Goal: Check status: Check status

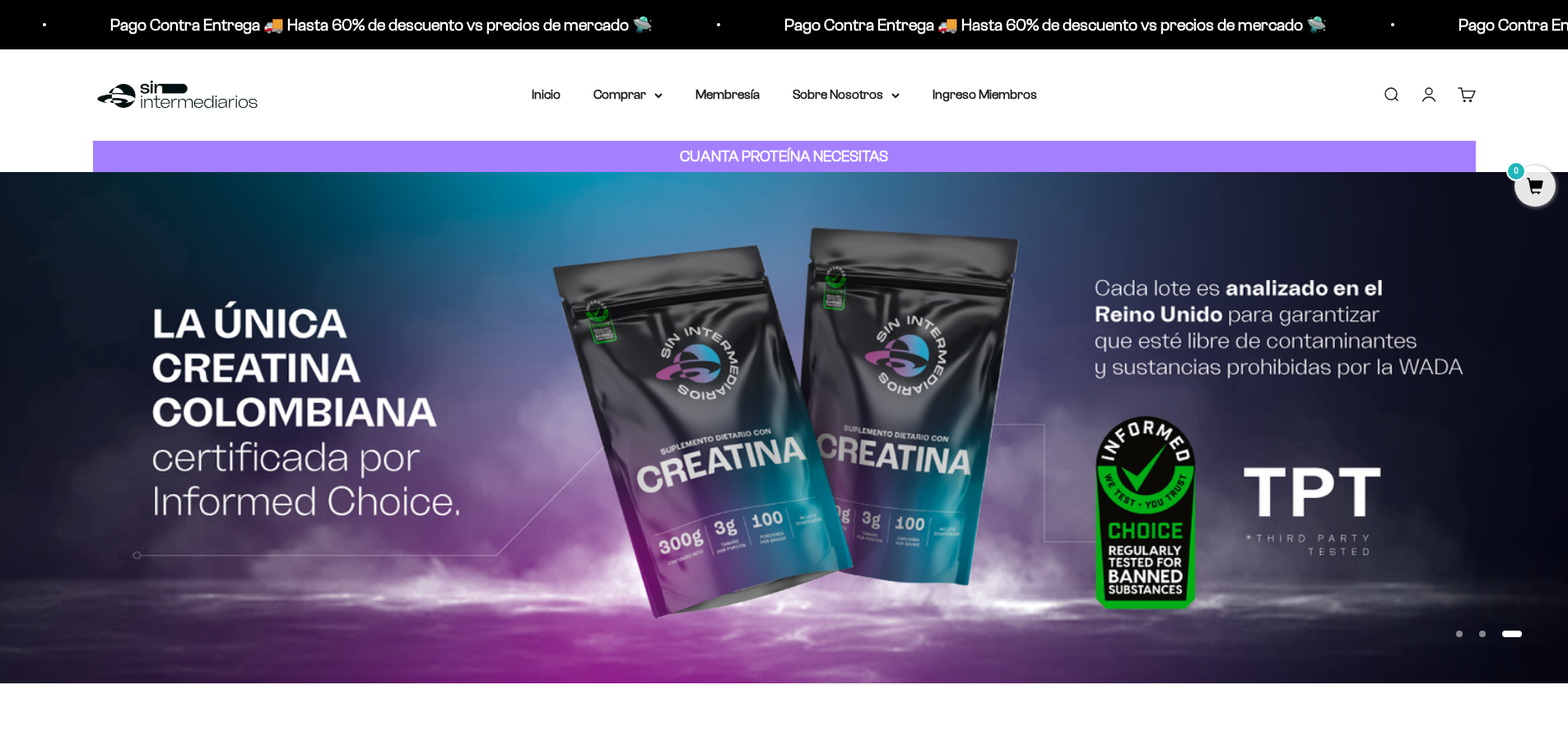
click at [1436, 93] on link "Iniciar sesión" at bounding box center [1428, 94] width 18 height 18
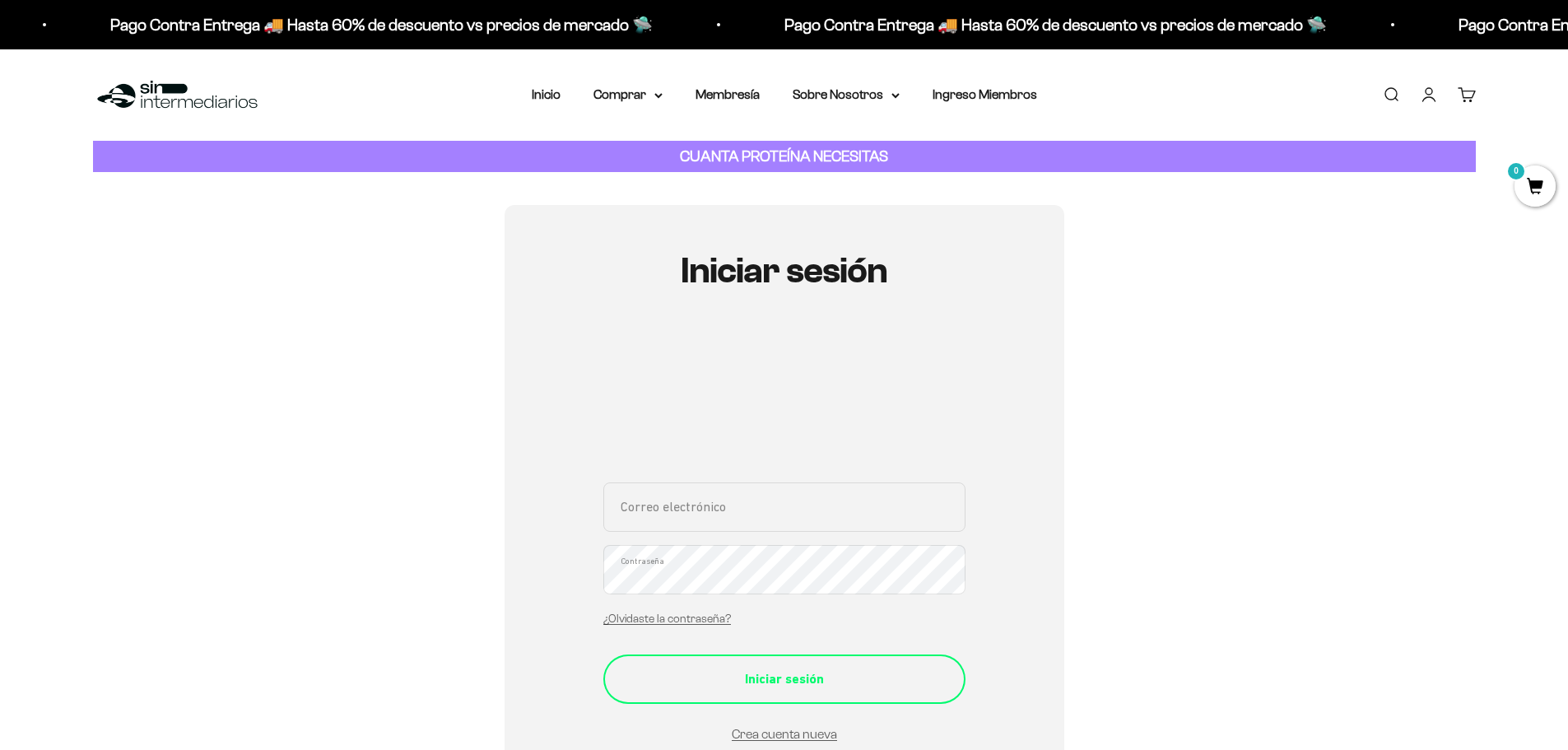
type input "[EMAIL_ADDRESS][DOMAIN_NAME]"
click at [780, 671] on div "Iniciar sesión" at bounding box center [784, 679] width 296 height 22
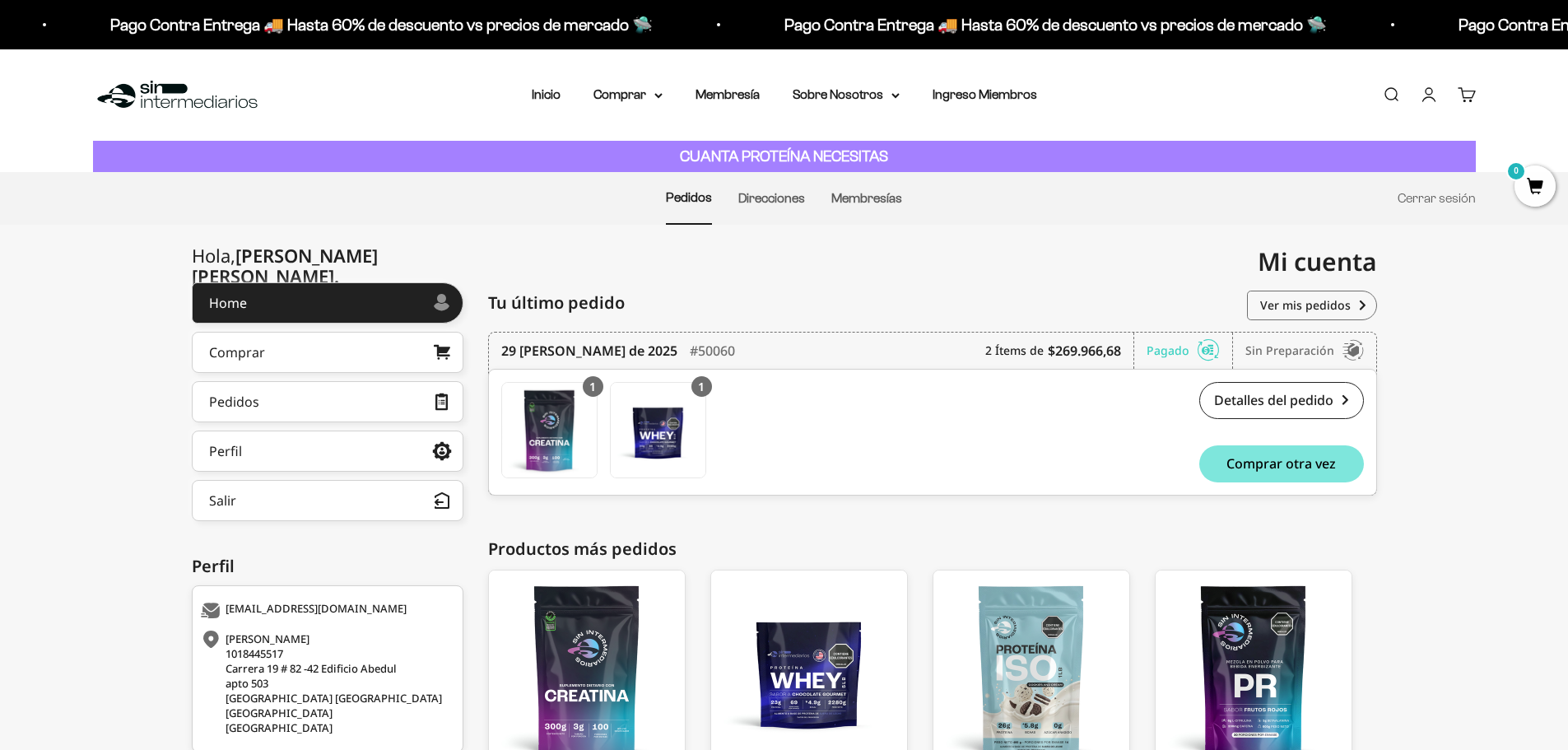
scroll to position [147, 0]
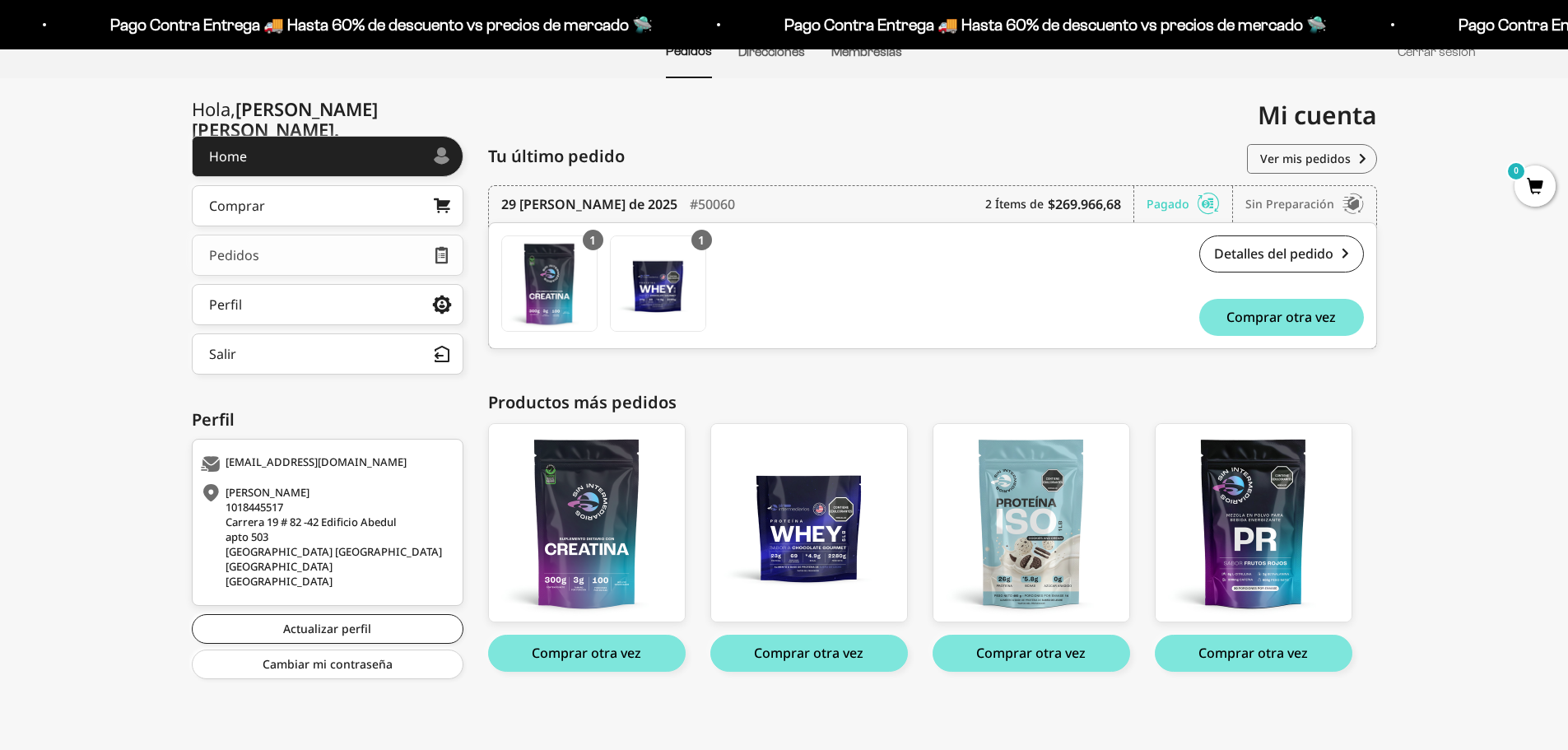
click at [291, 265] on link "Pedidos" at bounding box center [328, 255] width 271 height 41
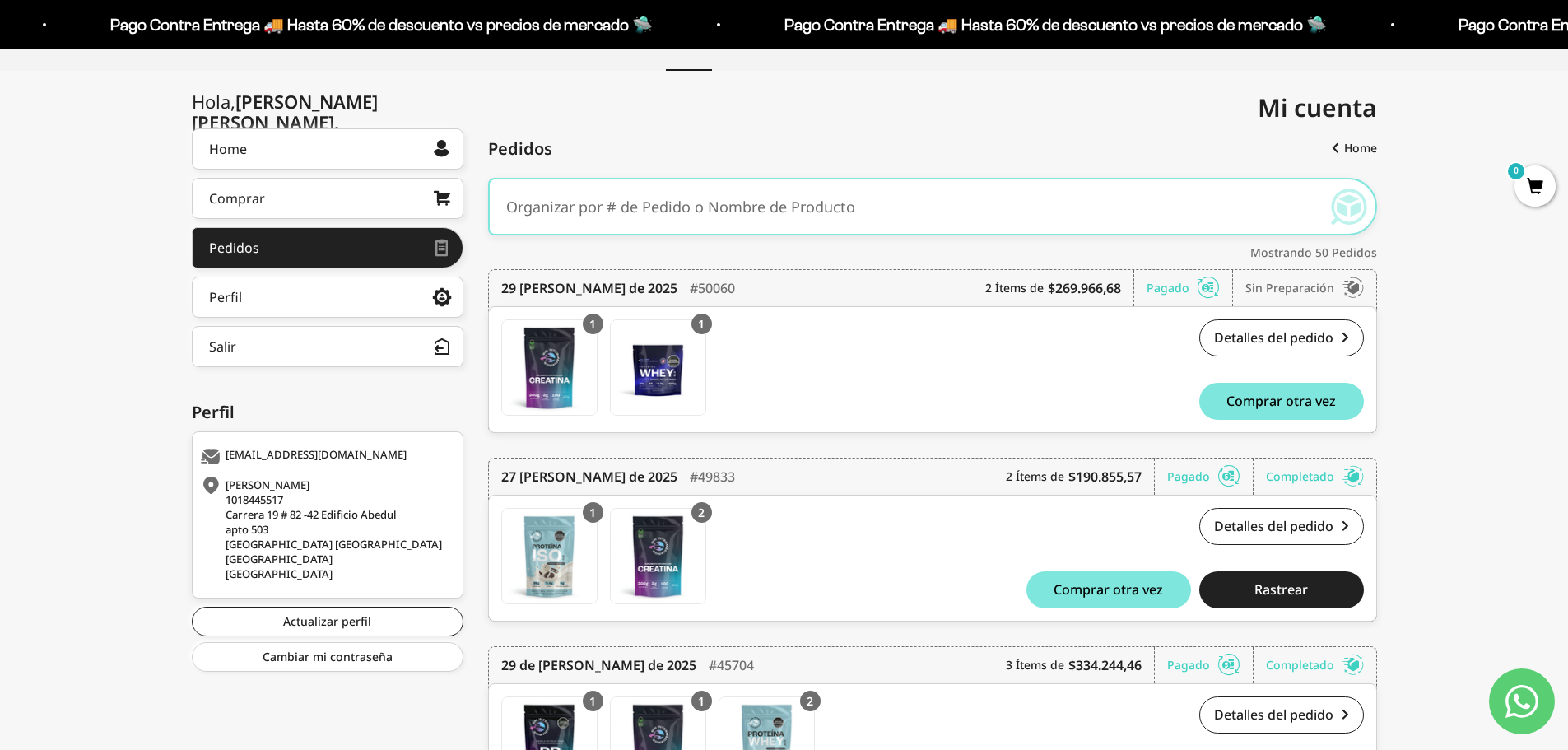
scroll to position [330, 0]
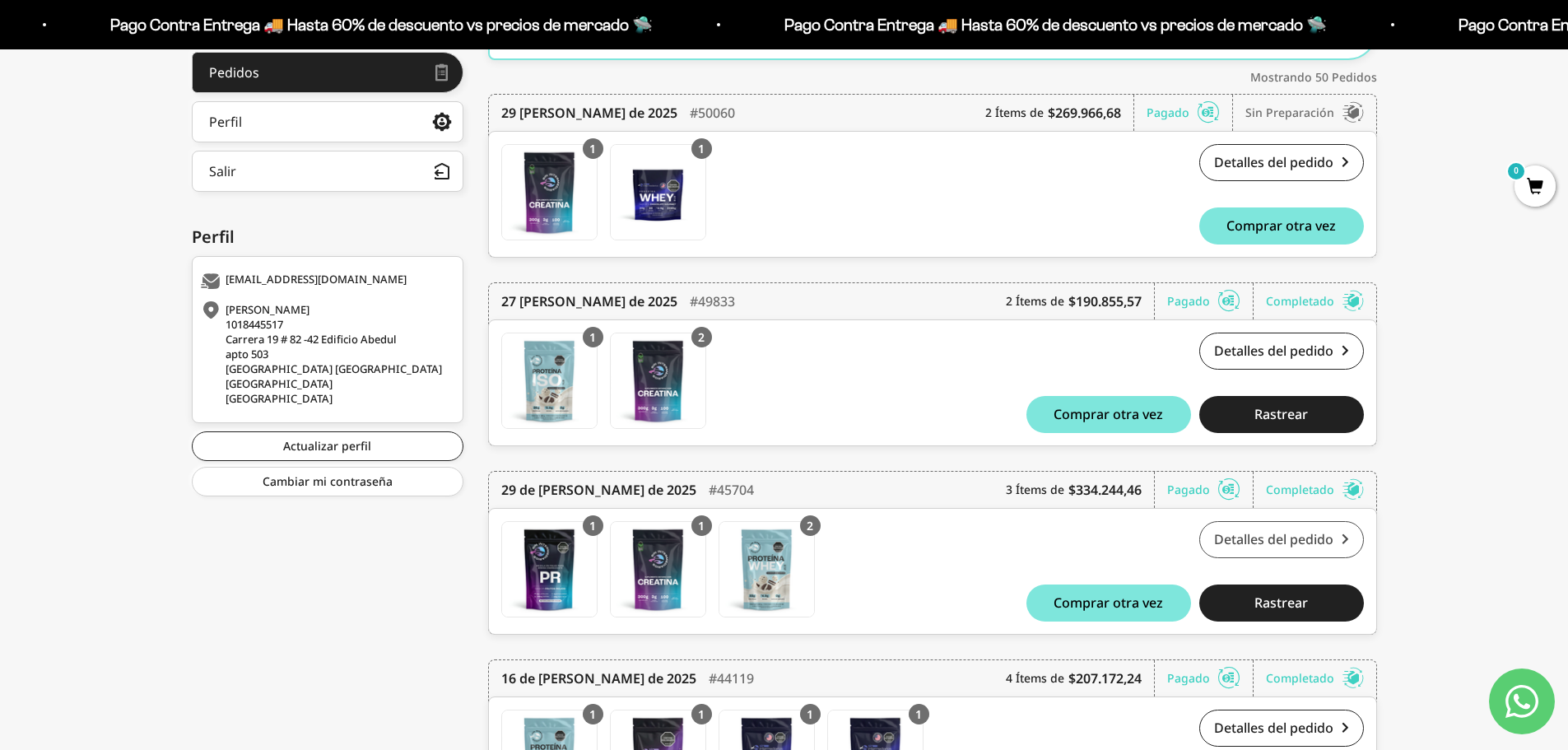
click at [1264, 522] on link "Detalles del pedido" at bounding box center [1281, 540] width 164 height 37
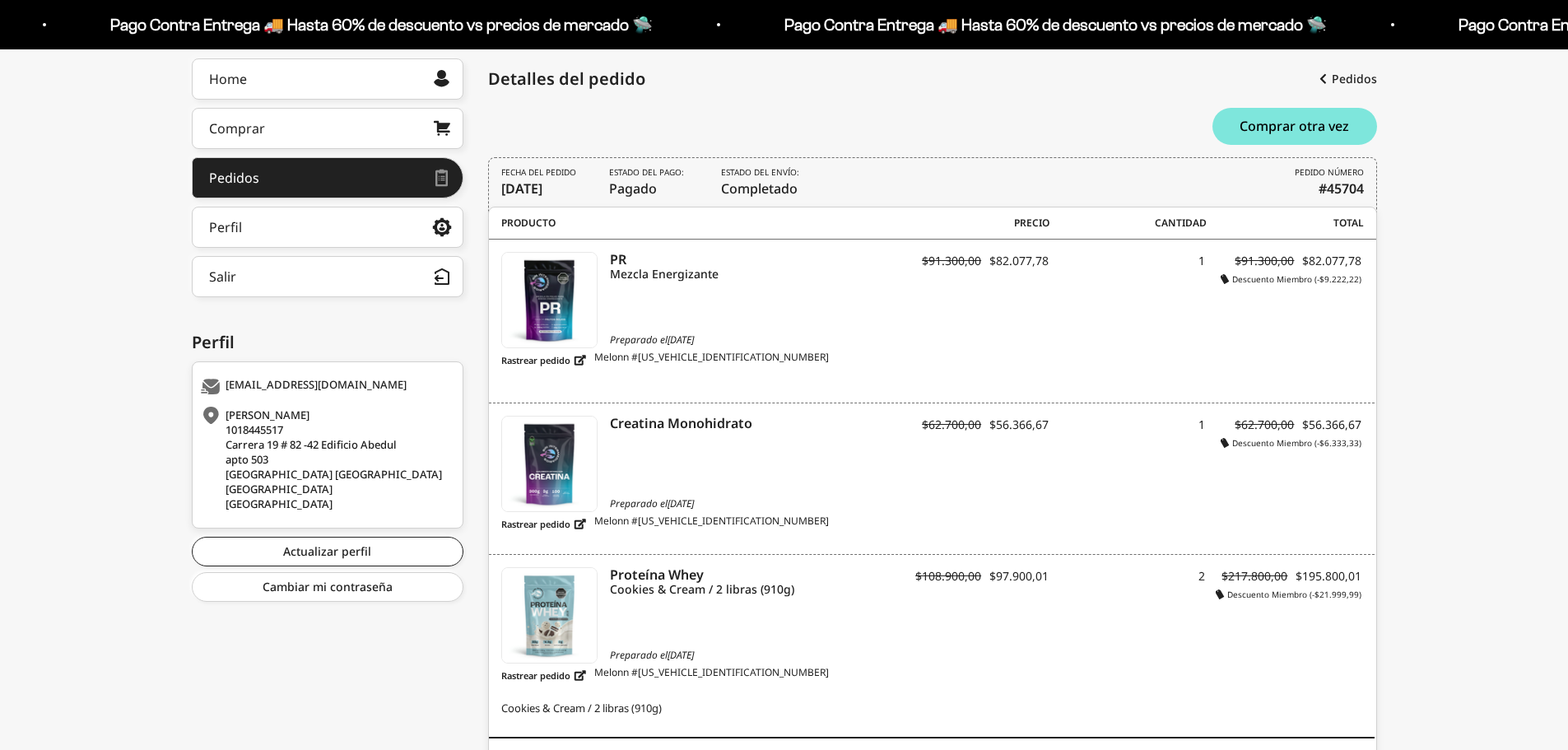
scroll to position [172, 0]
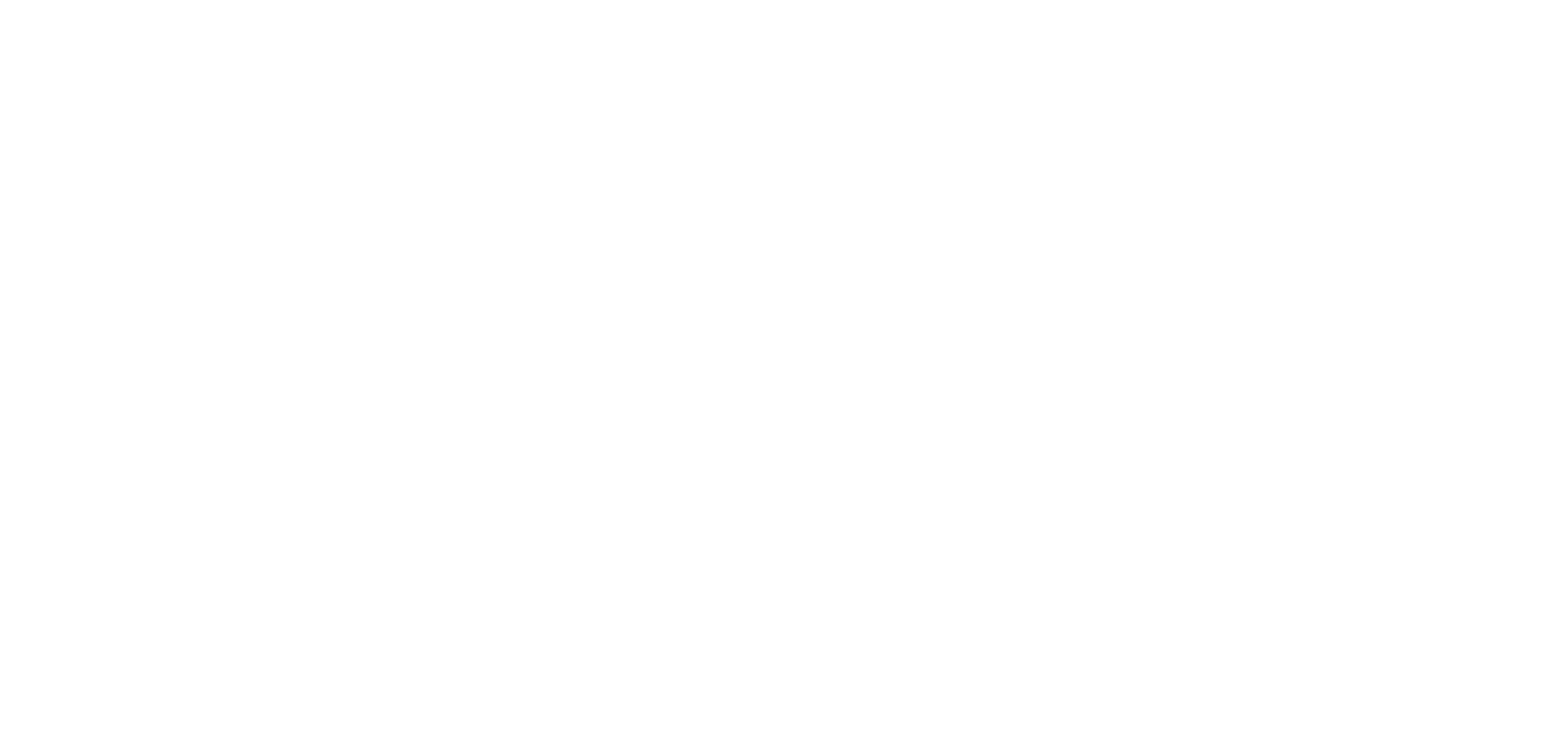
scroll to position [330, 0]
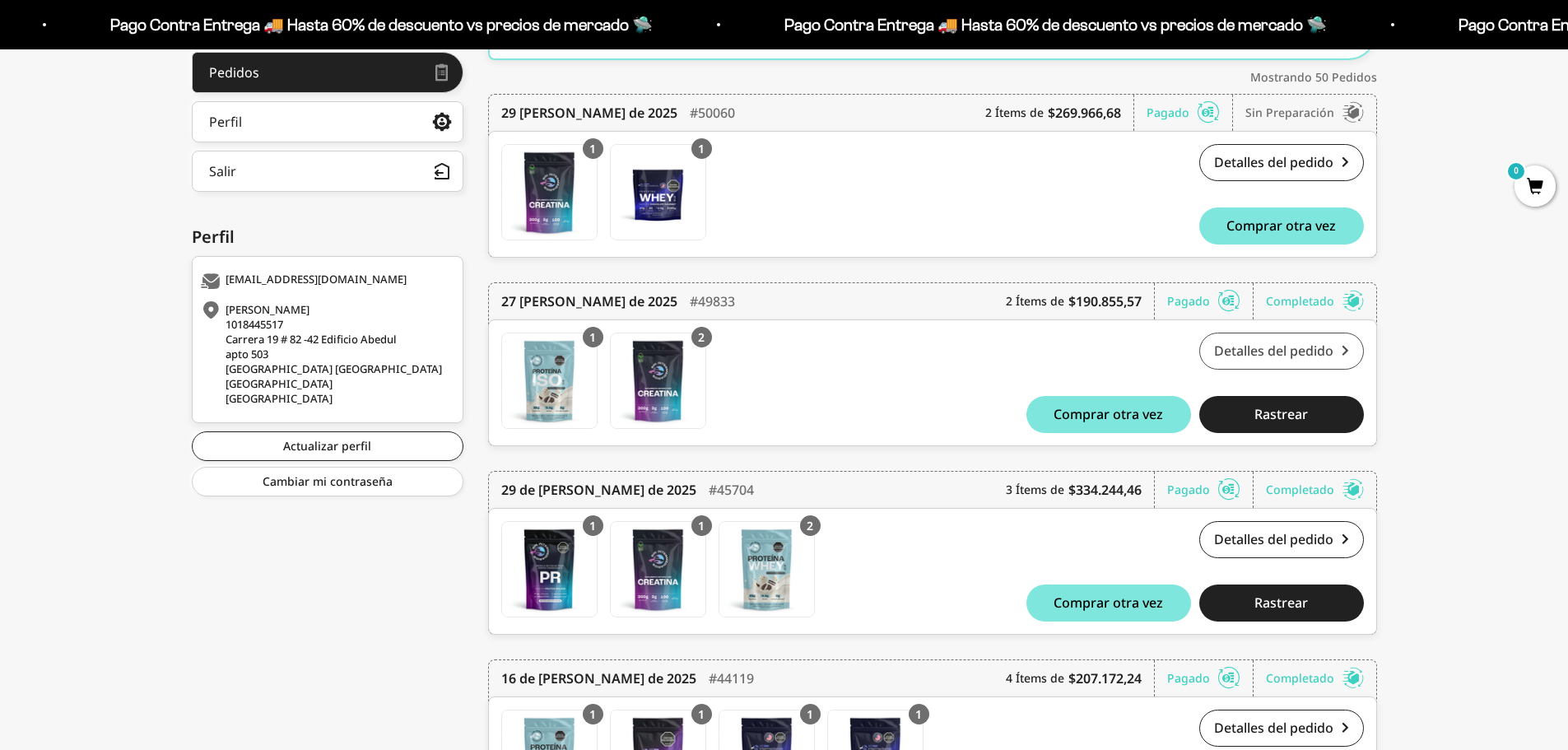
click at [1312, 346] on link "Detalles del pedido" at bounding box center [1281, 351] width 164 height 37
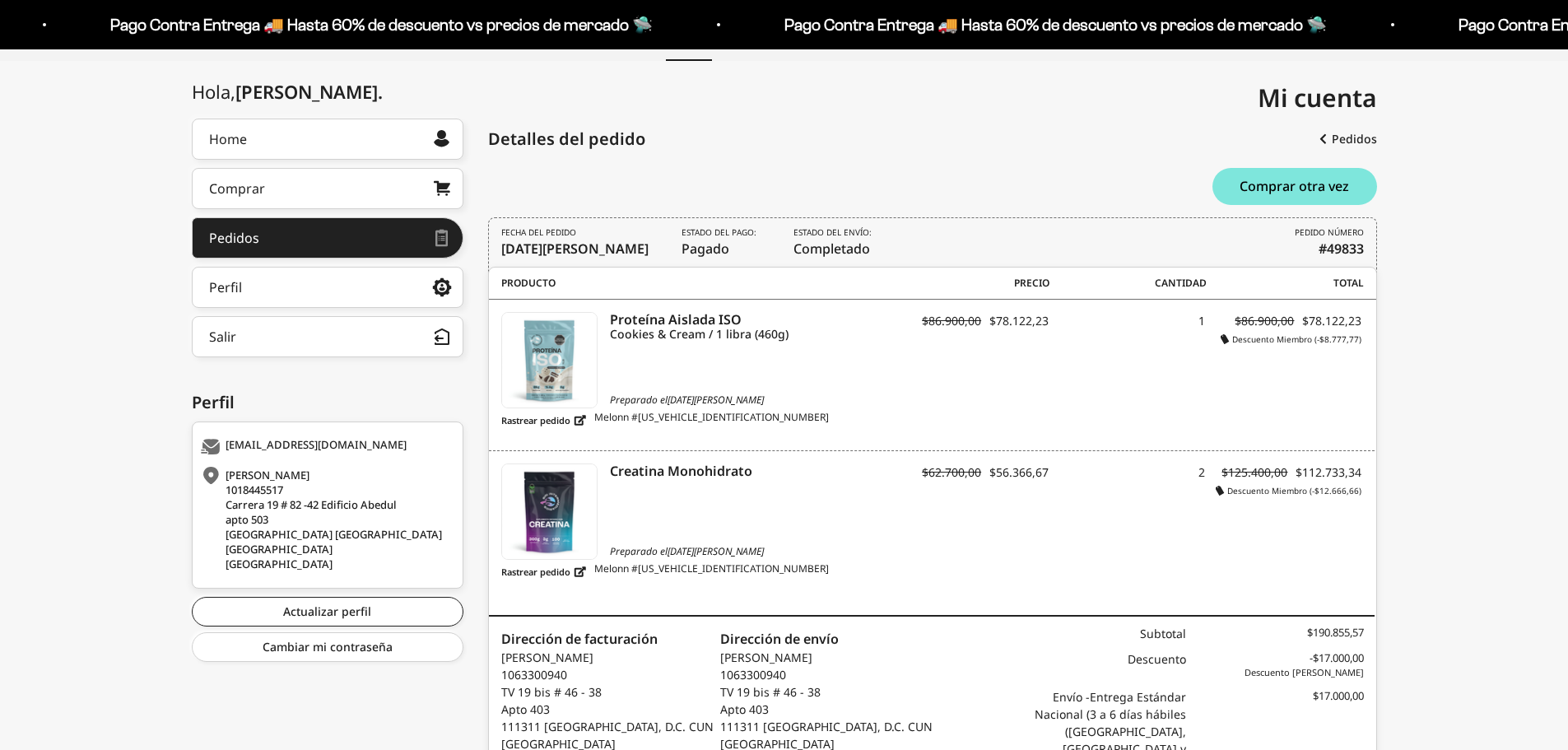
scroll to position [320, 0]
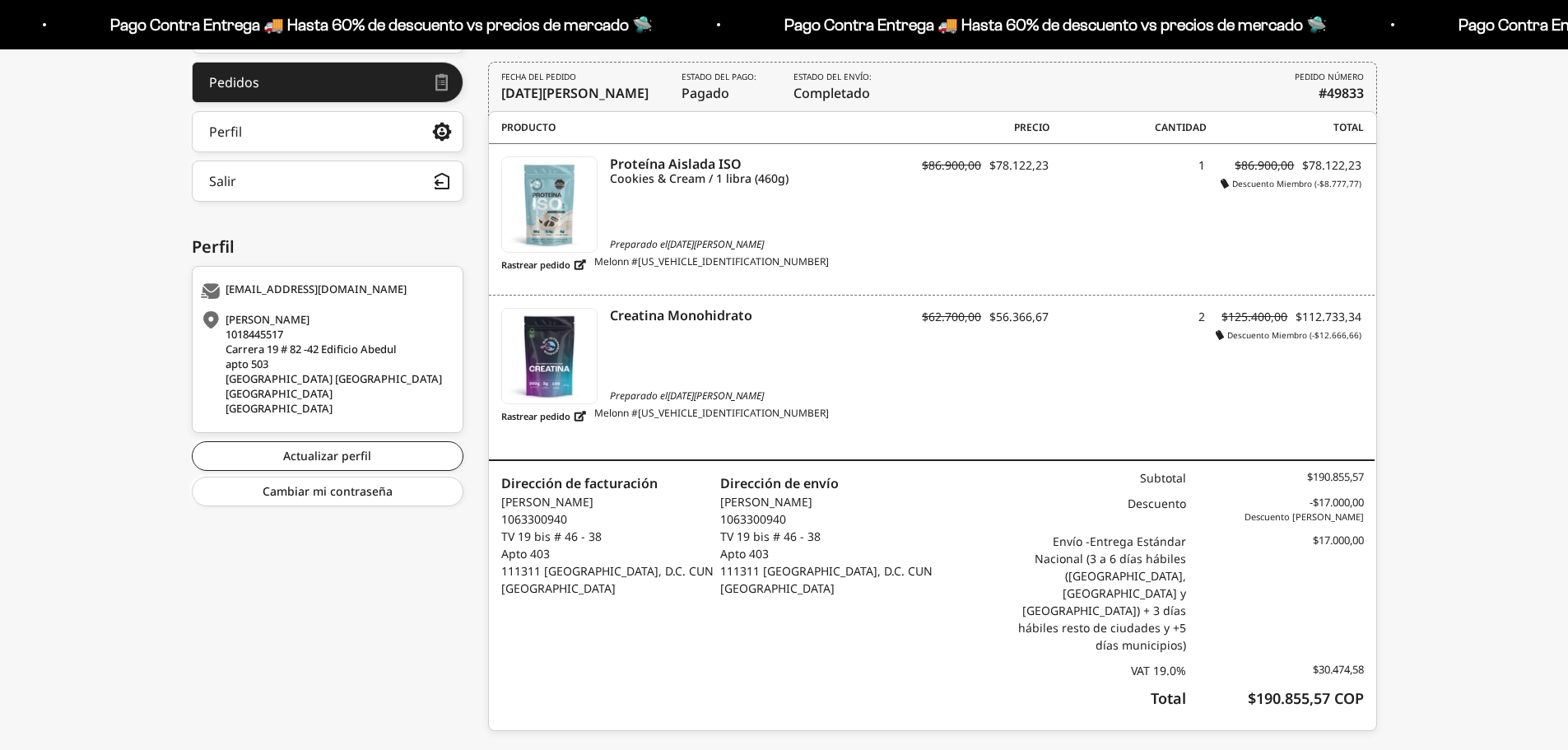
drag, startPoint x: 1490, startPoint y: 336, endPoint x: 1487, endPoint y: 346, distance: 10.4
click at [1490, 336] on div "[PERSON_NAME] . Home Comprar Pedidos Perfil Información personal Direcciones gu…" at bounding box center [784, 352] width 1568 height 781
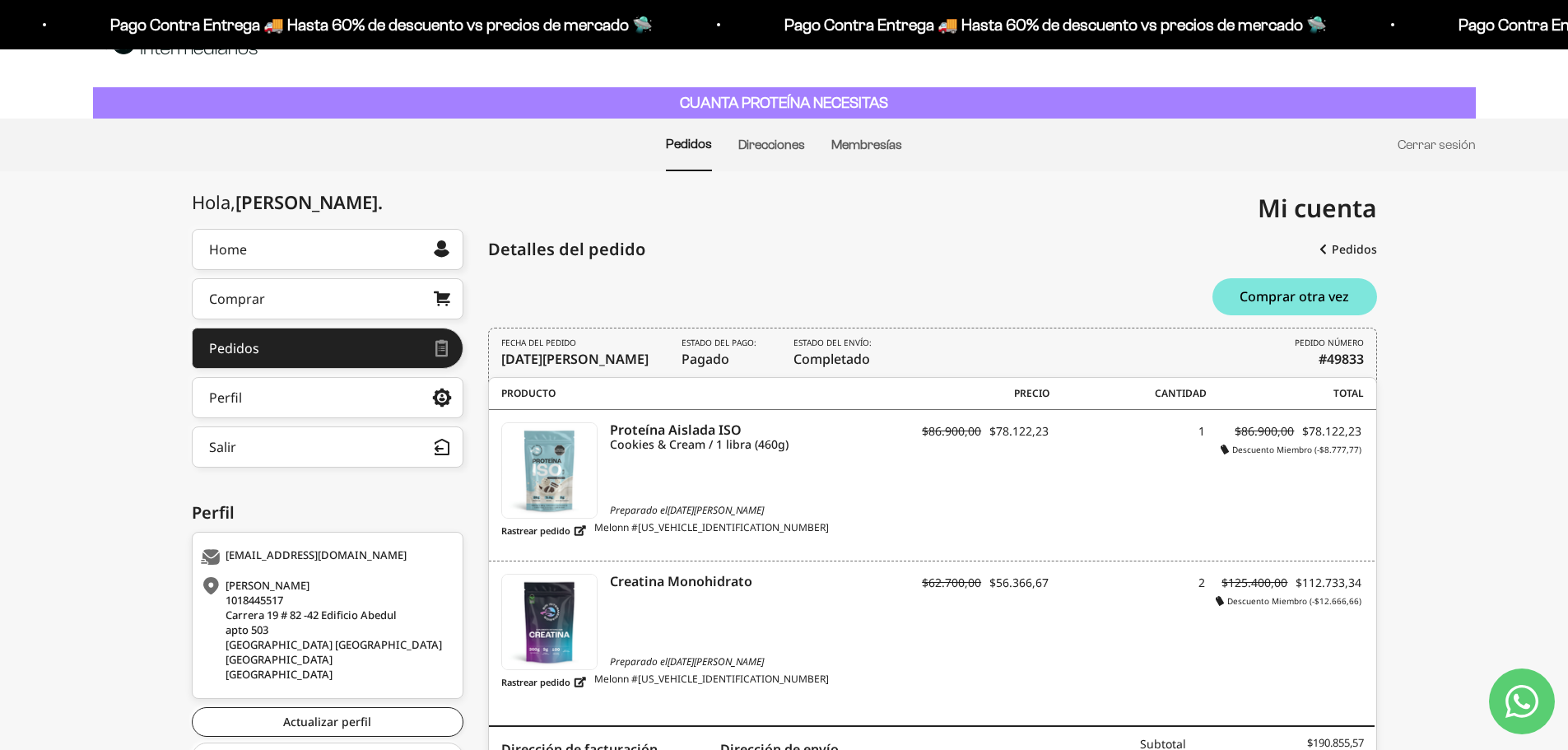
scroll to position [83, 0]
